Goal: Task Accomplishment & Management: Manage account settings

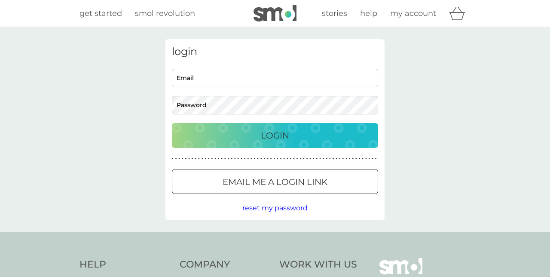
click at [230, 80] on input "Email" at bounding box center [275, 78] width 206 height 18
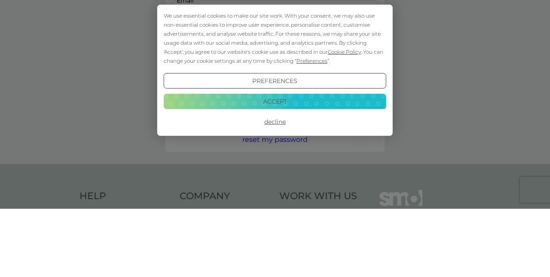
click at [279, 198] on button "Decline" at bounding box center [275, 189] width 223 height 15
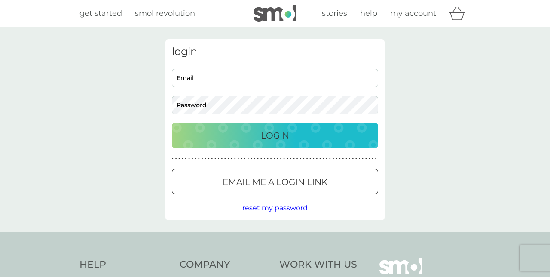
scroll to position [36, 0]
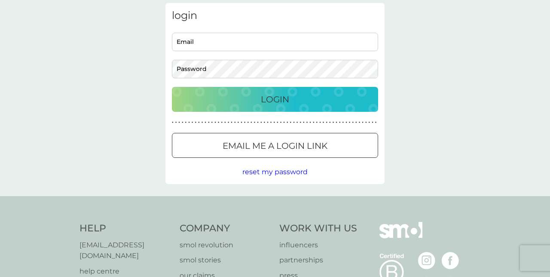
click at [202, 44] on input "Email" at bounding box center [275, 42] width 206 height 18
type input "abbyrichardson33@yahoo.com"
click at [172, 87] on button "Login" at bounding box center [275, 99] width 206 height 25
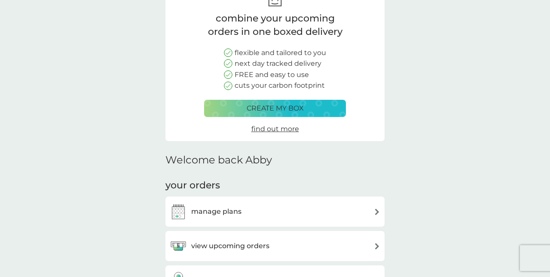
scroll to position [64, 0]
click at [252, 244] on h3 "view upcoming orders" at bounding box center [230, 245] width 78 height 11
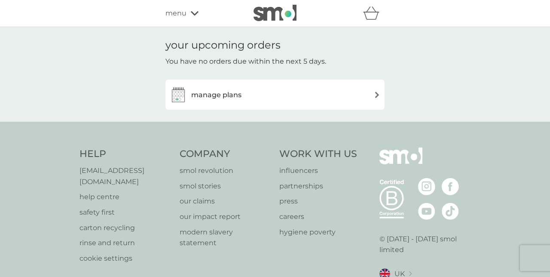
click at [218, 96] on h3 "manage plans" at bounding box center [216, 94] width 50 height 11
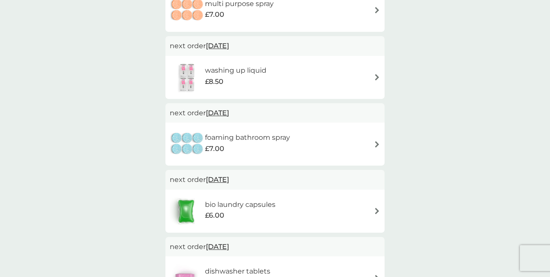
scroll to position [202, 0]
click at [309, 210] on div "bio laundry capsules £6.00" at bounding box center [275, 211] width 211 height 30
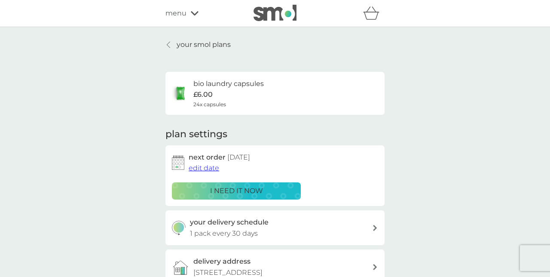
click at [258, 193] on p "i need it now" at bounding box center [236, 190] width 53 height 11
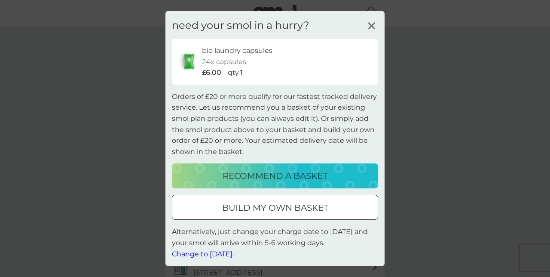
click at [371, 32] on icon at bounding box center [371, 25] width 13 height 13
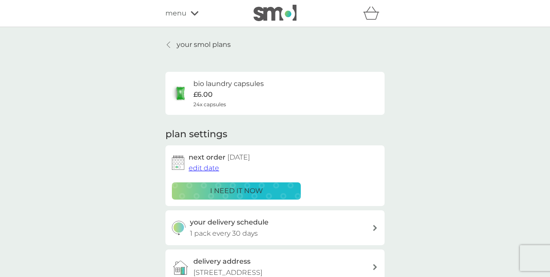
click at [169, 47] on icon at bounding box center [168, 44] width 3 height 7
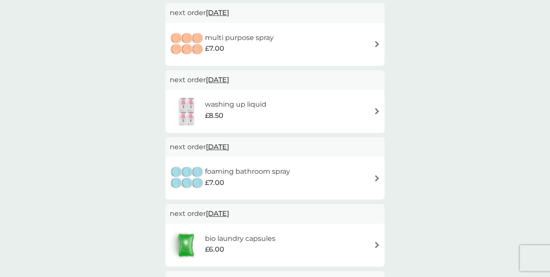
scroll to position [169, 0]
click at [256, 239] on h6 "bio laundry capsules" at bounding box center [240, 237] width 71 height 11
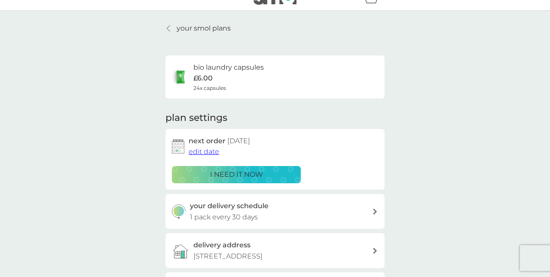
scroll to position [16, 0]
